Goal: Complete application form

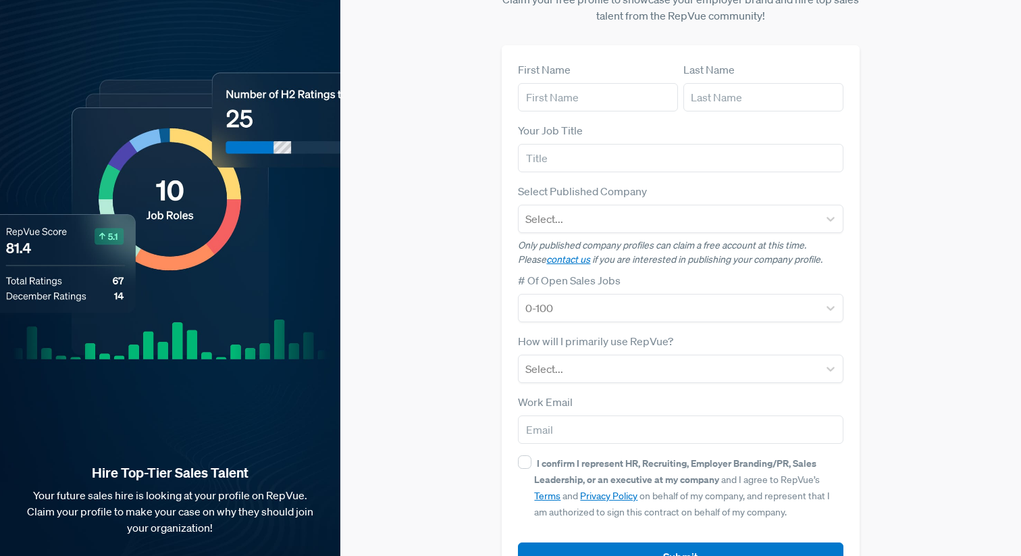
scroll to position [74, 0]
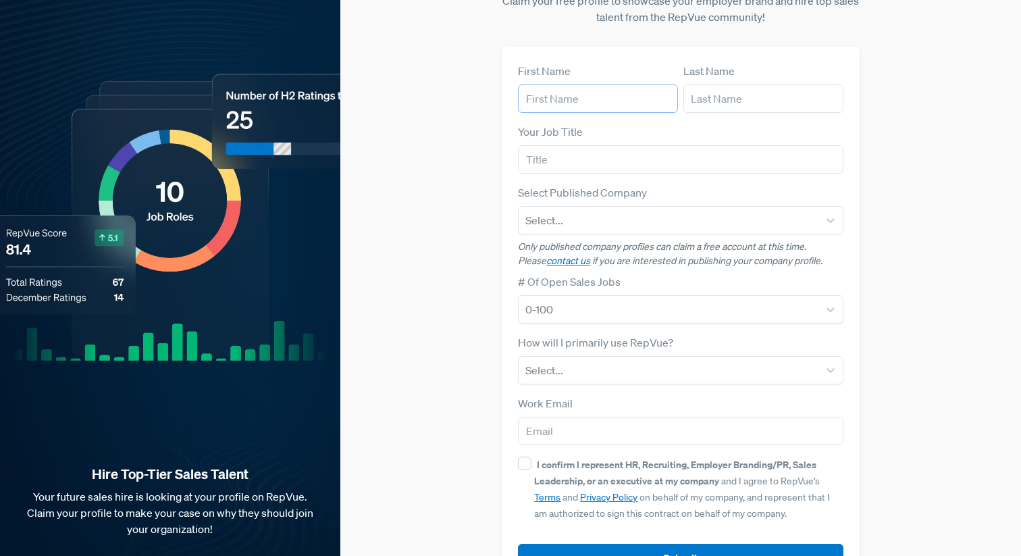
click at [558, 84] on input "text" at bounding box center [598, 98] width 160 height 28
type input "[PERSON_NAME]"
click at [728, 84] on input "text" at bounding box center [763, 98] width 160 height 28
type input "[PERSON_NAME]"
click at [598, 145] on input "text" at bounding box center [680, 159] width 325 height 28
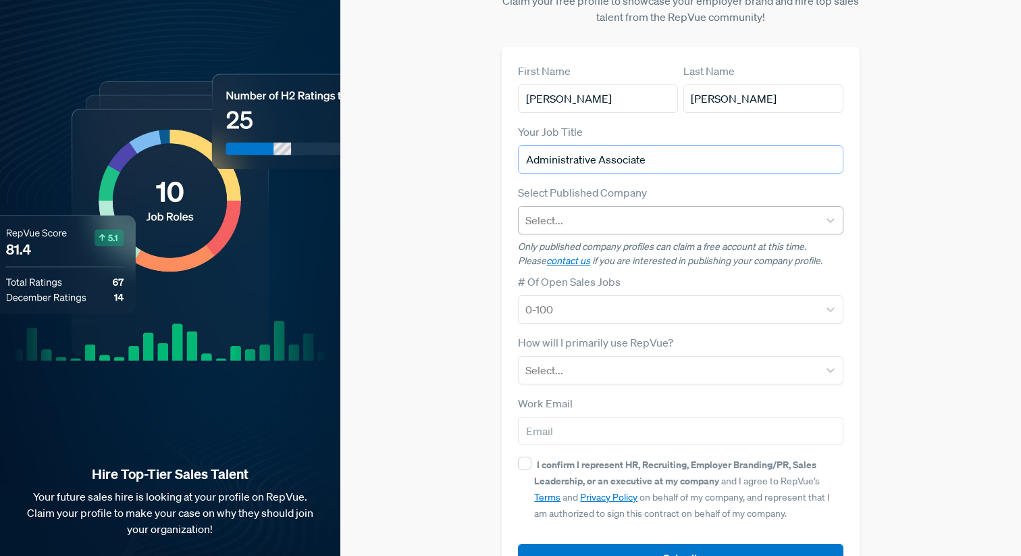
type input "Administrative Associate"
click at [586, 211] on div at bounding box center [668, 220] width 286 height 19
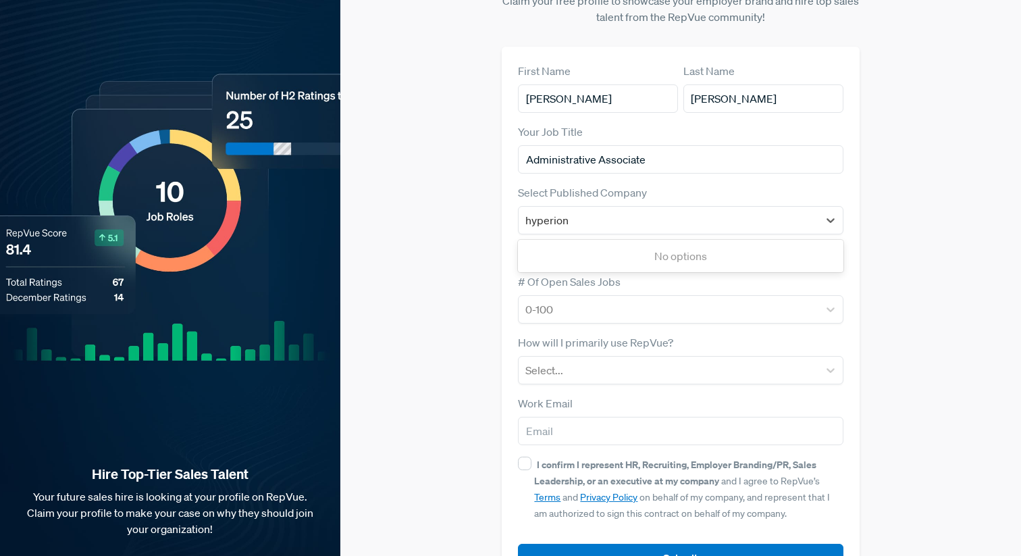
type input "hyperion"
click at [674, 159] on form "First Name [PERSON_NAME] Last Name [PERSON_NAME] Your Job Title Administrative …" at bounding box center [680, 318] width 325 height 510
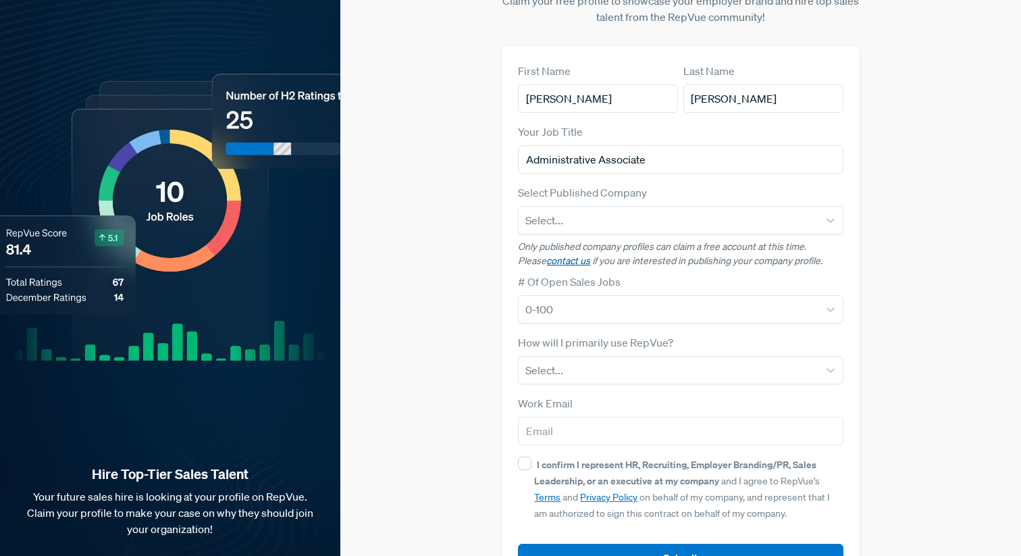
click at [546, 255] on link "contact us" at bounding box center [568, 261] width 44 height 12
